Goal: Task Accomplishment & Management: Manage account settings

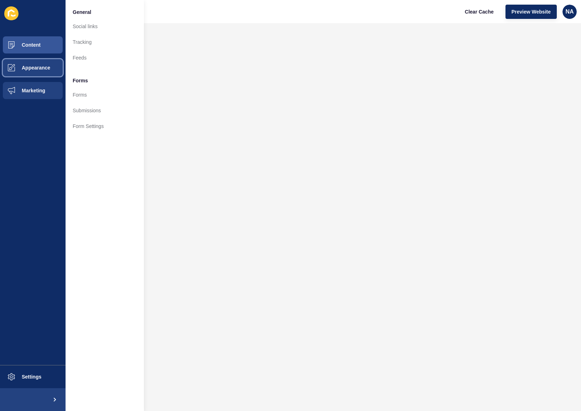
click at [30, 72] on button "Appearance" at bounding box center [33, 67] width 66 height 23
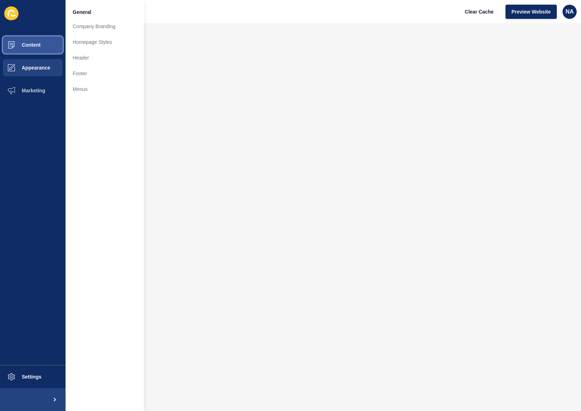
click at [35, 48] on button "Content" at bounding box center [33, 44] width 66 height 23
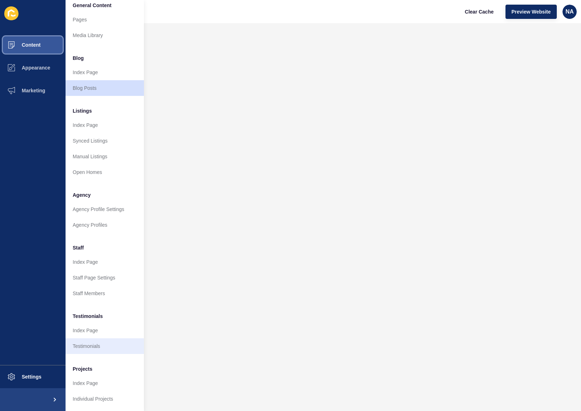
scroll to position [12, 0]
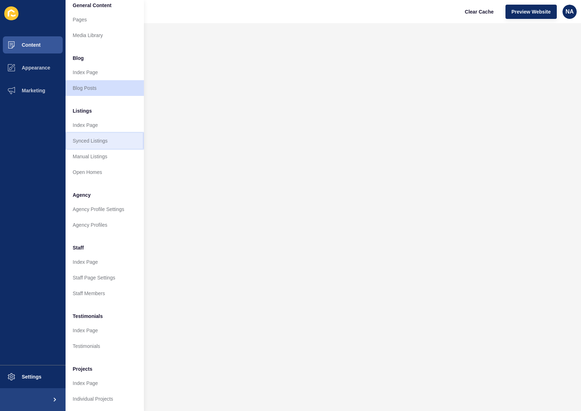
click at [105, 133] on link "Synced Listings" at bounding box center [105, 141] width 78 height 16
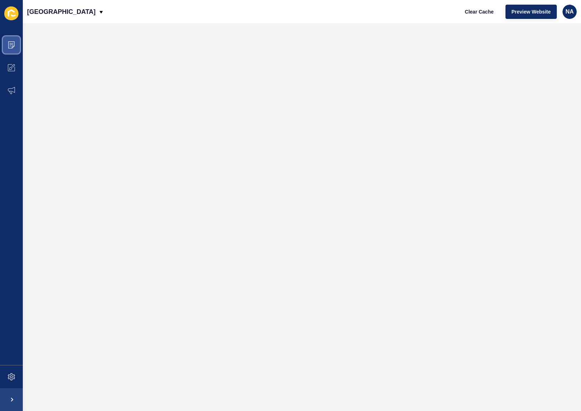
click at [15, 45] on icon at bounding box center [11, 44] width 7 height 7
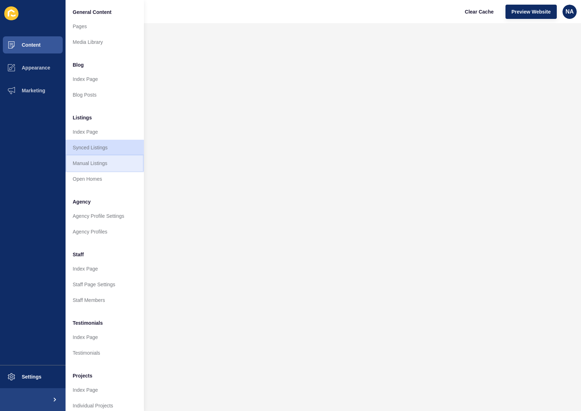
click at [102, 168] on link "Manual Listings" at bounding box center [105, 163] width 78 height 16
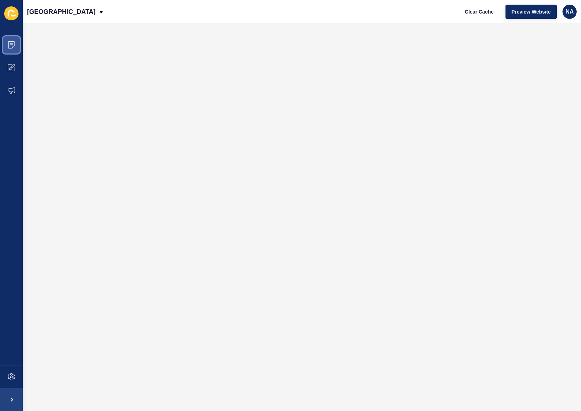
click at [11, 42] on icon at bounding box center [11, 44] width 7 height 7
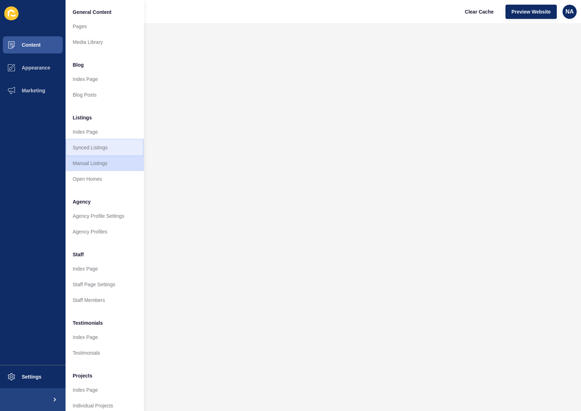
click at [90, 145] on link "Synced Listings" at bounding box center [105, 148] width 78 height 16
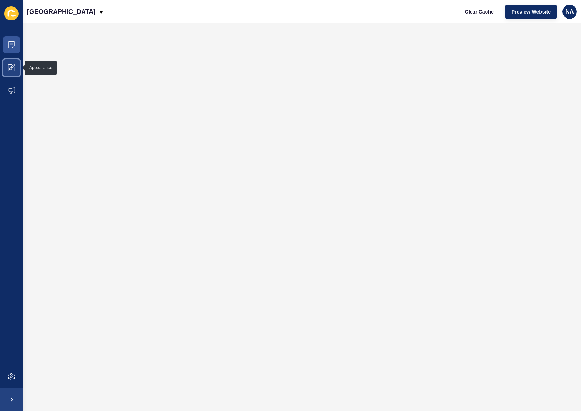
click at [13, 63] on span at bounding box center [11, 67] width 23 height 23
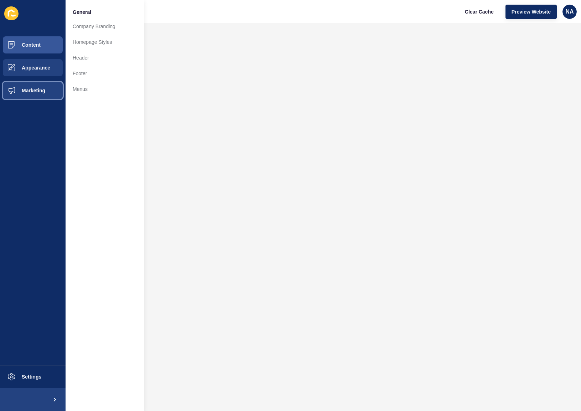
click at [22, 89] on span "Marketing" at bounding box center [22, 91] width 46 height 6
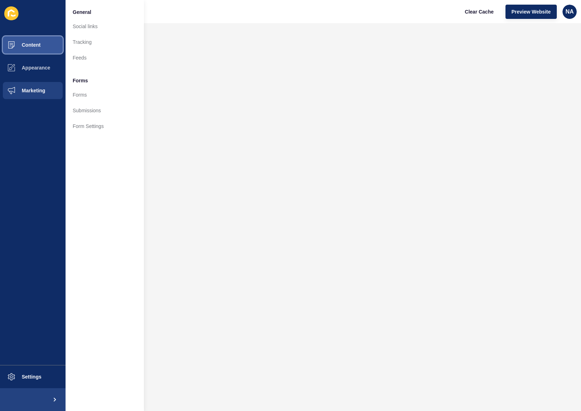
click at [26, 42] on span "Content" at bounding box center [20, 45] width 42 height 6
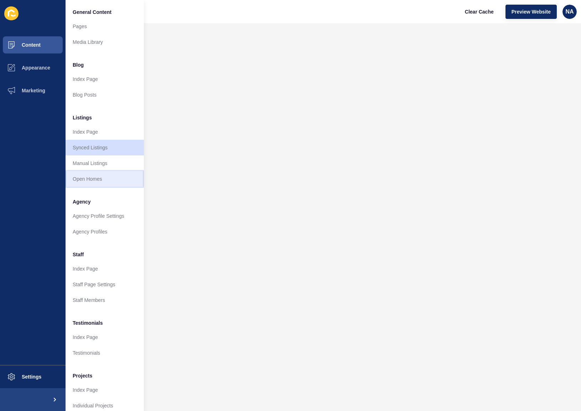
click at [98, 172] on link "Open Homes" at bounding box center [105, 179] width 78 height 16
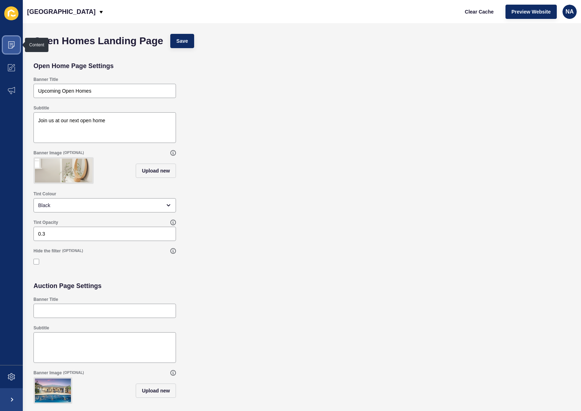
click at [15, 45] on icon at bounding box center [11, 44] width 7 height 7
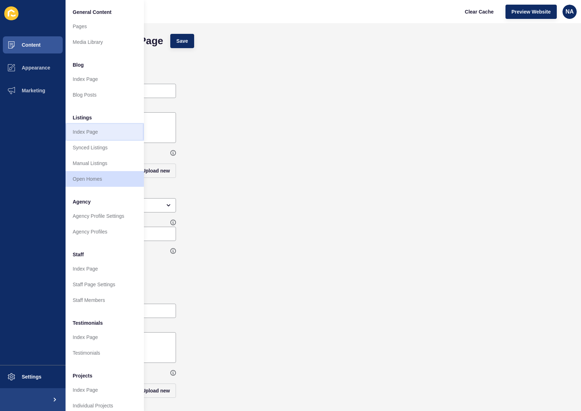
click at [106, 127] on link "Index Page" at bounding box center [105, 132] width 78 height 16
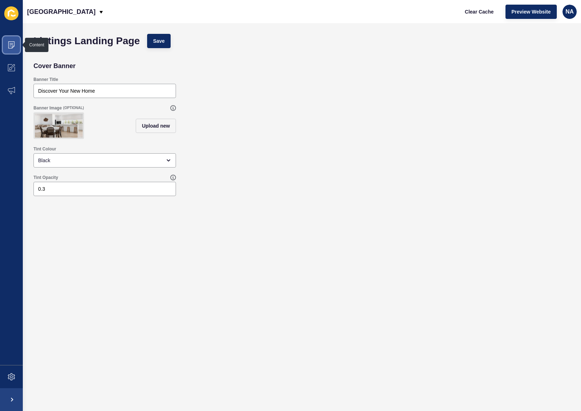
click at [13, 42] on icon at bounding box center [11, 44] width 7 height 7
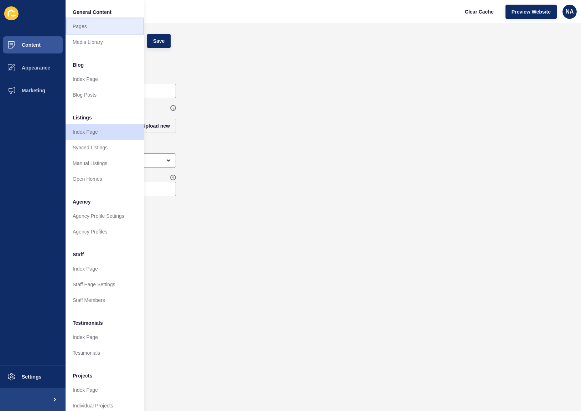
click at [94, 26] on link "Pages" at bounding box center [105, 27] width 78 height 16
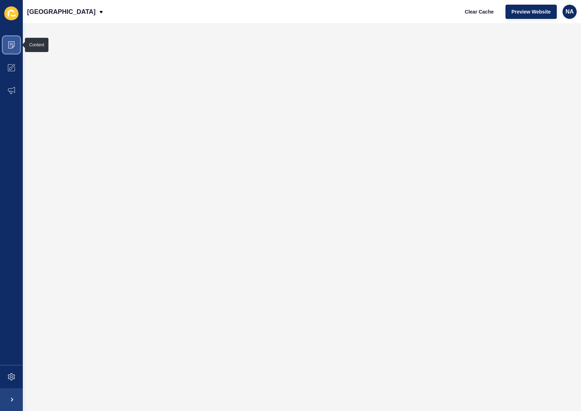
click at [14, 46] on icon at bounding box center [11, 44] width 6 height 7
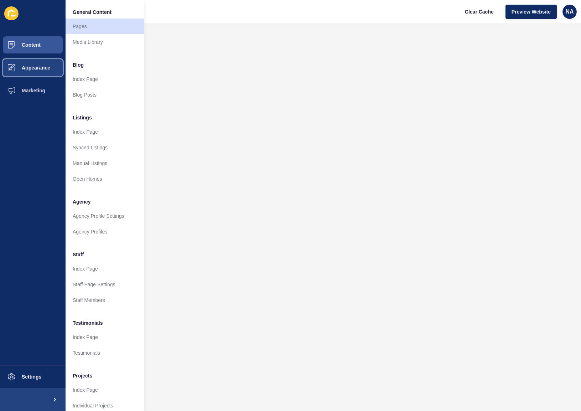
click at [25, 69] on span "Appearance" at bounding box center [24, 68] width 51 height 6
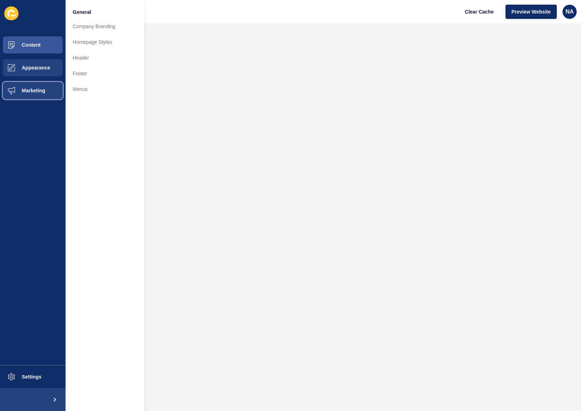
click at [29, 91] on span "Marketing" at bounding box center [22, 91] width 46 height 6
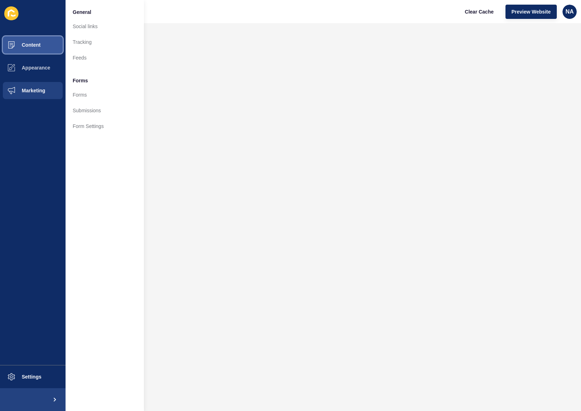
click at [38, 51] on button "Content" at bounding box center [33, 44] width 66 height 23
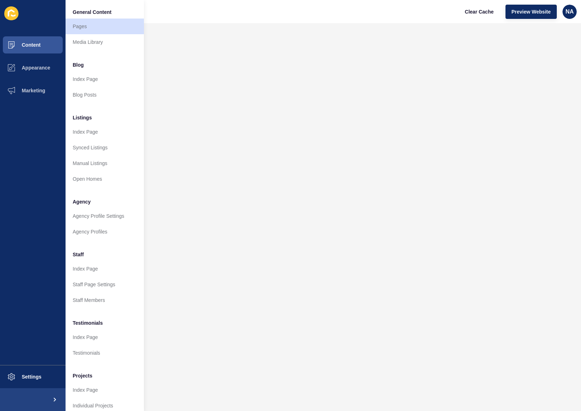
click at [88, 115] on span "Listings" at bounding box center [82, 117] width 19 height 7
click at [100, 159] on link "Manual Listings" at bounding box center [105, 163] width 78 height 16
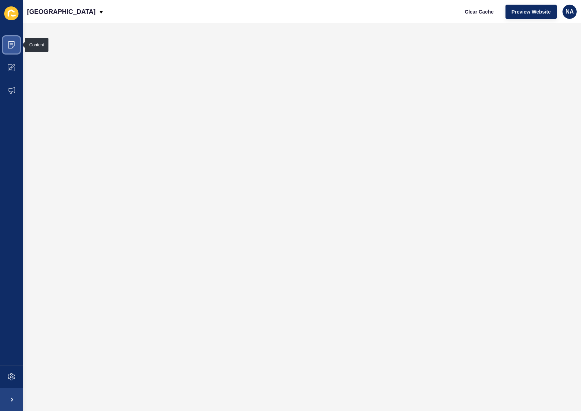
click at [12, 44] on icon at bounding box center [11, 44] width 7 height 7
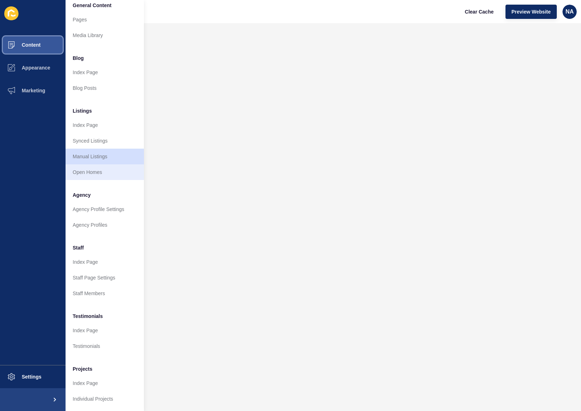
scroll to position [12, 0]
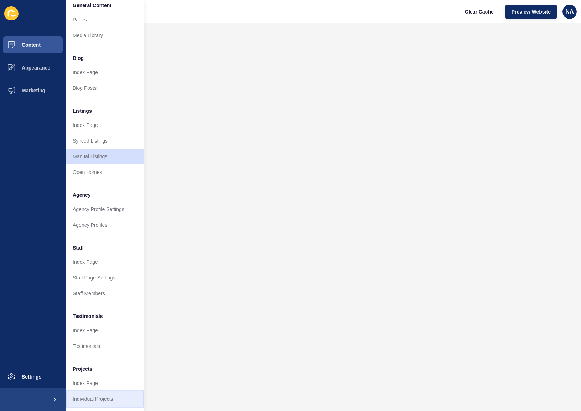
click at [102, 392] on link "Individual Projects" at bounding box center [105, 399] width 78 height 16
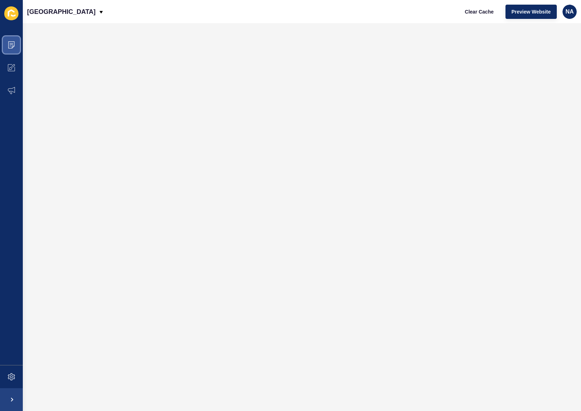
click at [12, 41] on span at bounding box center [11, 44] width 23 height 23
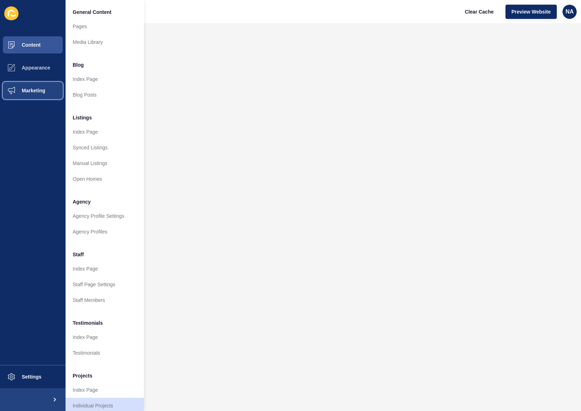
click at [35, 92] on span "Marketing" at bounding box center [22, 91] width 46 height 6
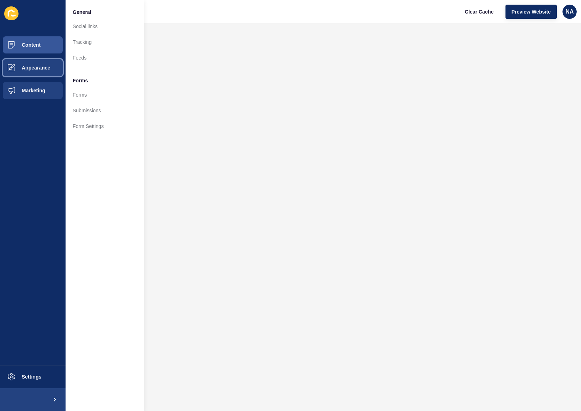
click at [37, 72] on button "Appearance" at bounding box center [33, 67] width 66 height 23
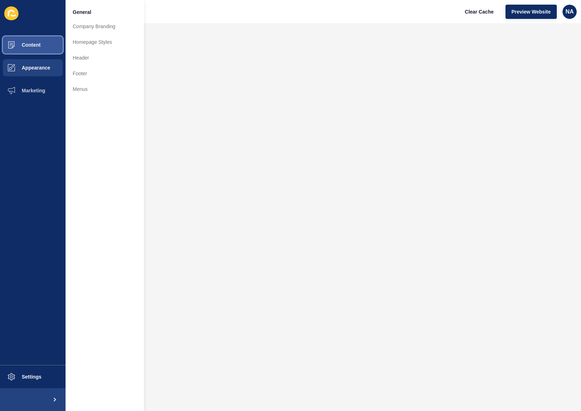
click at [37, 49] on button "Content" at bounding box center [33, 44] width 66 height 23
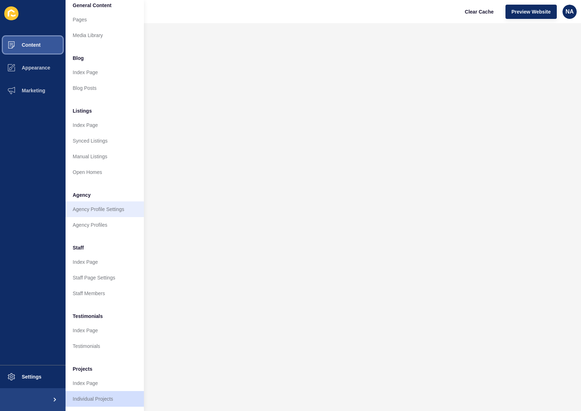
scroll to position [12, 0]
click at [39, 45] on span "Content" at bounding box center [20, 45] width 42 height 6
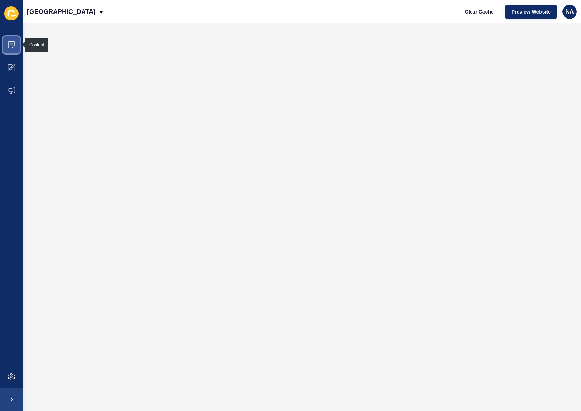
click at [14, 46] on icon at bounding box center [11, 44] width 6 height 7
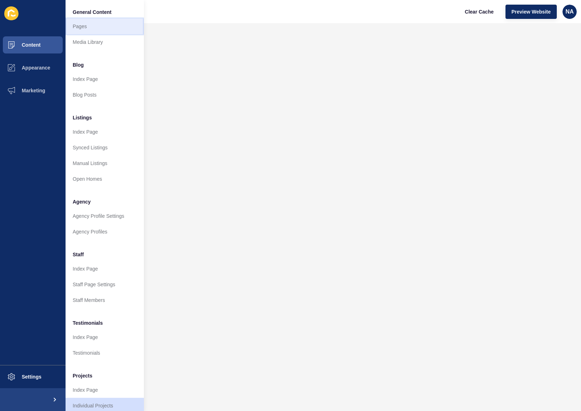
click at [87, 26] on link "Pages" at bounding box center [105, 27] width 78 height 16
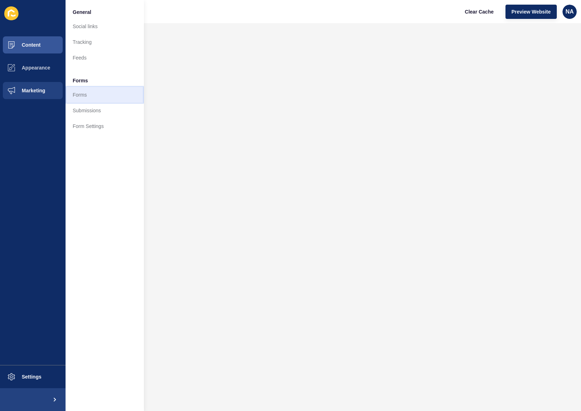
click at [78, 96] on link "Forms" at bounding box center [105, 95] width 78 height 16
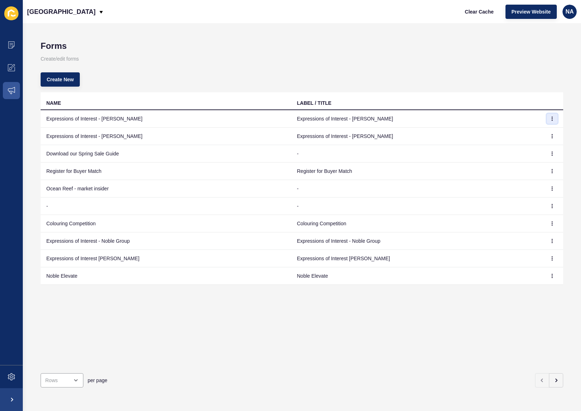
click at [550, 119] on icon "button" at bounding box center [552, 119] width 4 height 4
click at [539, 129] on link "Edit" at bounding box center [527, 133] width 50 height 16
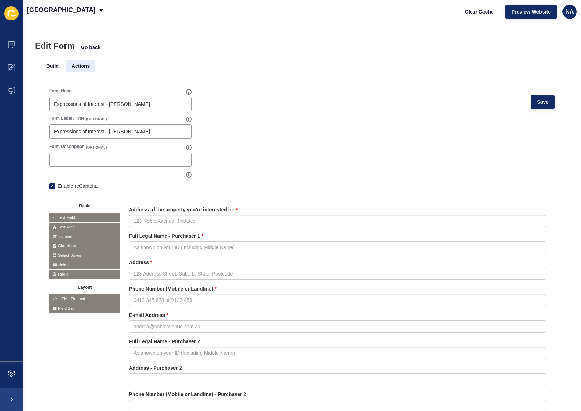
click at [81, 64] on li "Actions" at bounding box center [81, 65] width 30 height 13
